Goal: Navigation & Orientation: Find specific page/section

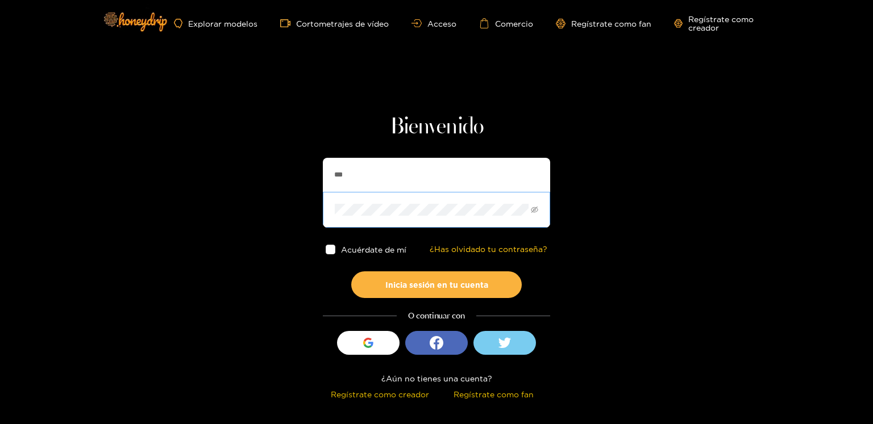
type input "**********"
click at [422, 283] on font "Inicia sesión en tu cuenta" at bounding box center [436, 285] width 103 height 9
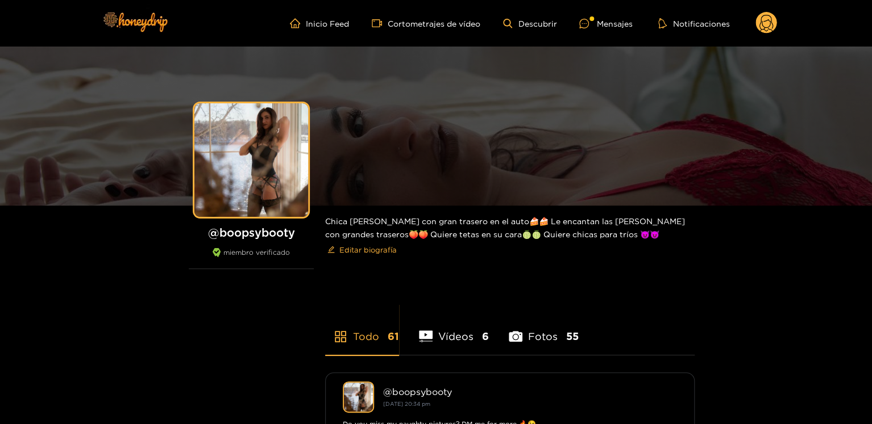
click at [605, 23] on font "Mensajes" at bounding box center [614, 23] width 36 height 9
